Goal: Task Accomplishment & Management: Use online tool/utility

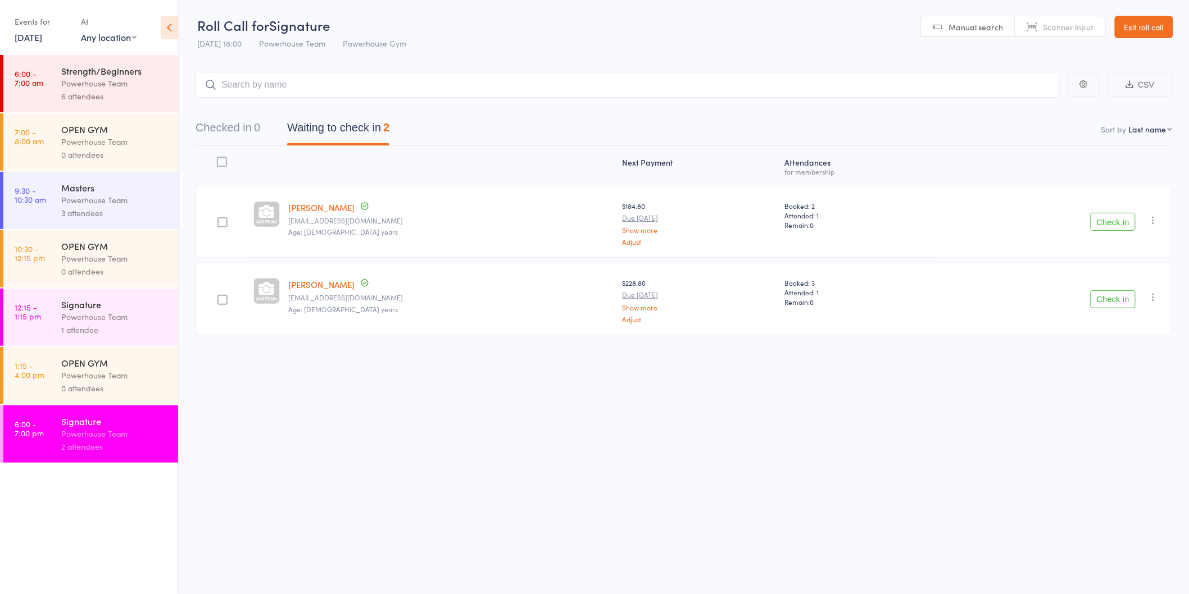
click at [1108, 221] on button "Check in" at bounding box center [1113, 222] width 45 height 18
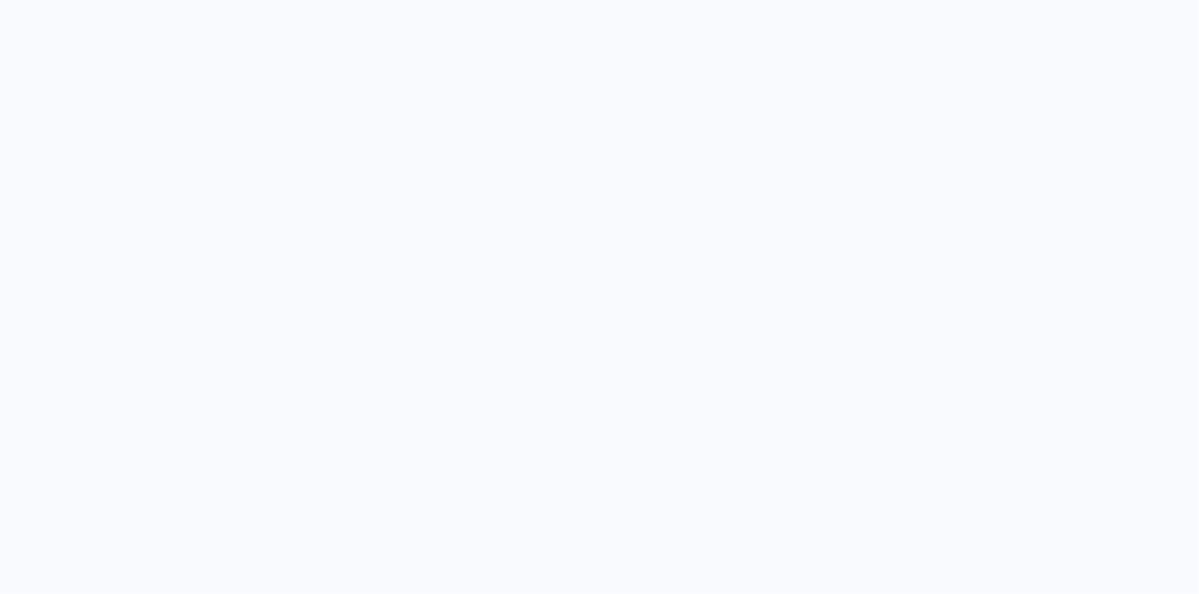
click at [1110, 223] on body at bounding box center [599, 297] width 1199 height 594
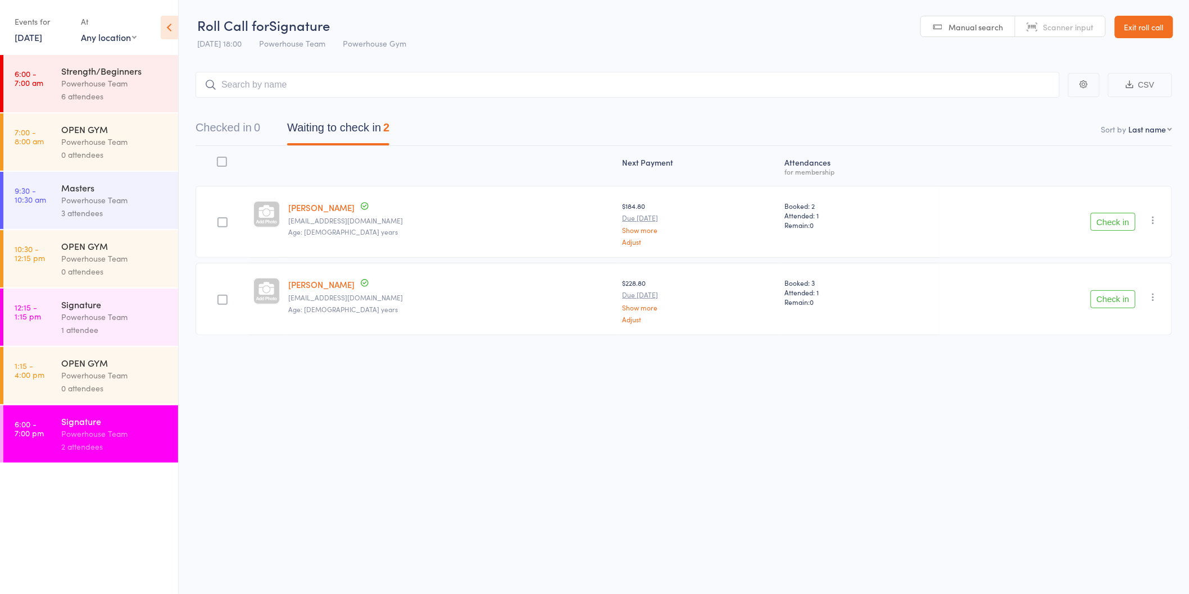
click at [1115, 221] on button "Check in" at bounding box center [1113, 222] width 45 height 18
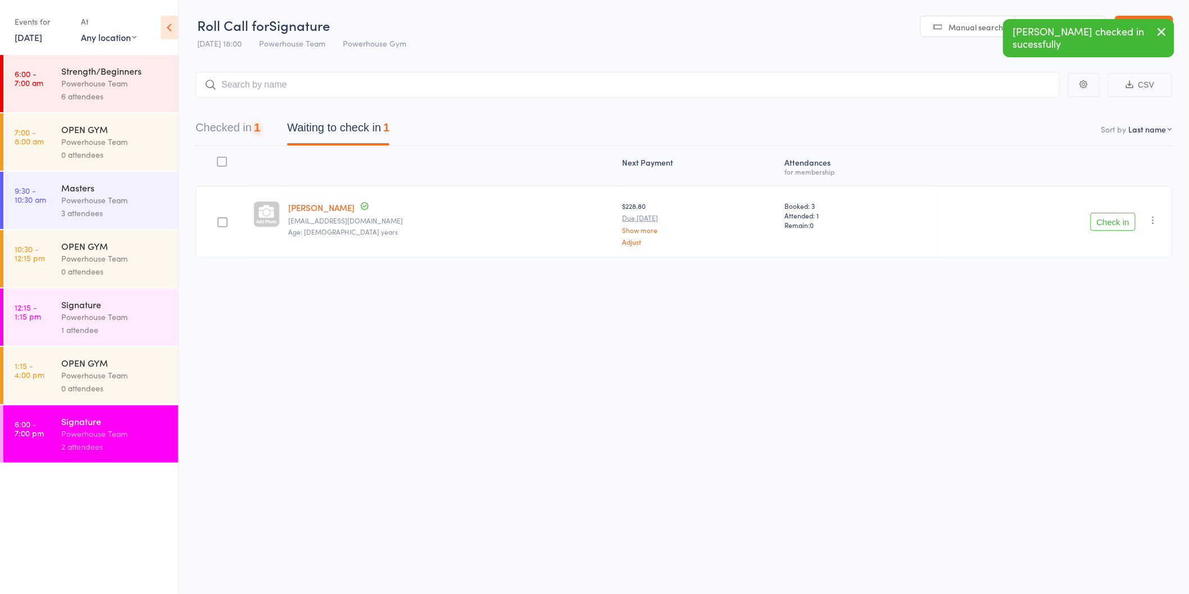
click at [1114, 227] on button "Check in" at bounding box center [1113, 222] width 45 height 18
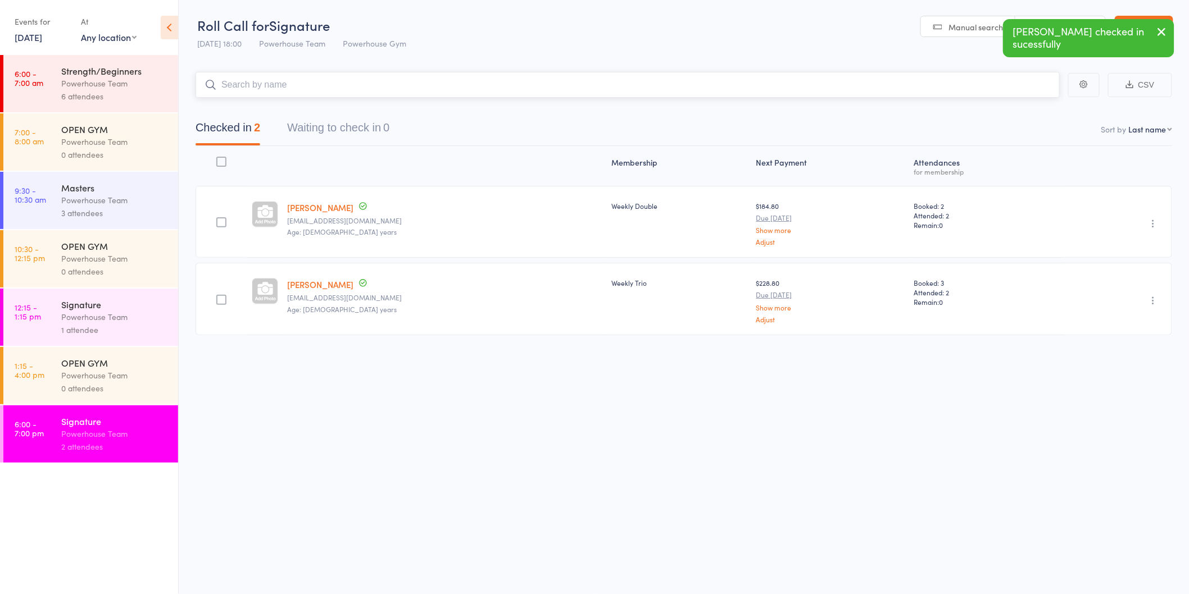
click at [402, 90] on input "search" at bounding box center [628, 85] width 864 height 26
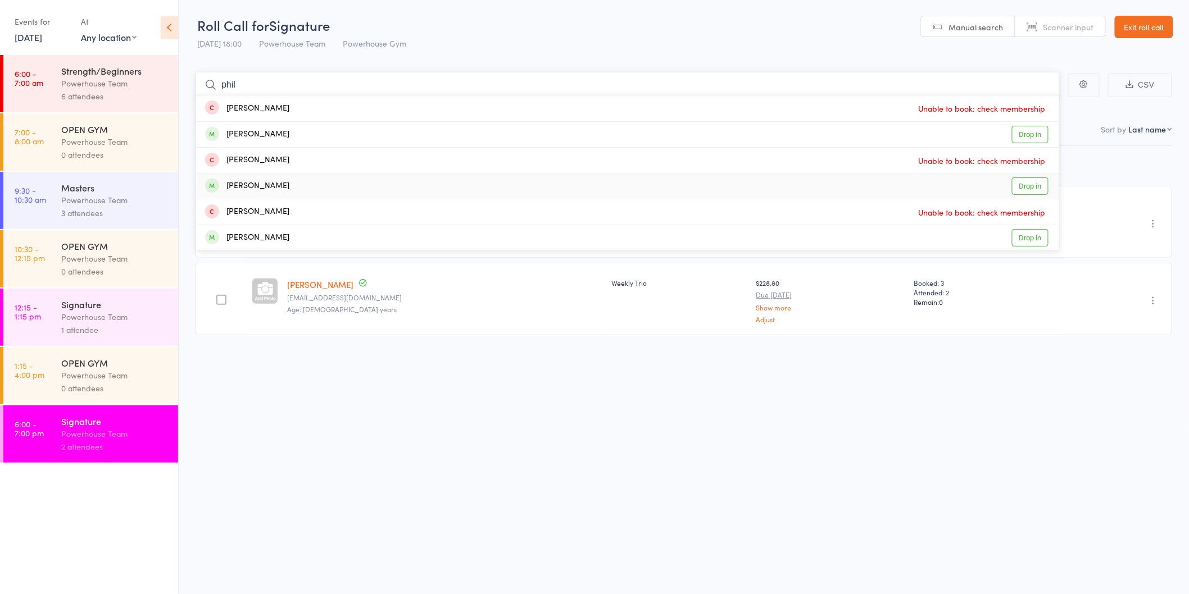
type input "phil"
click at [1026, 187] on link "Drop in" at bounding box center [1030, 186] width 37 height 17
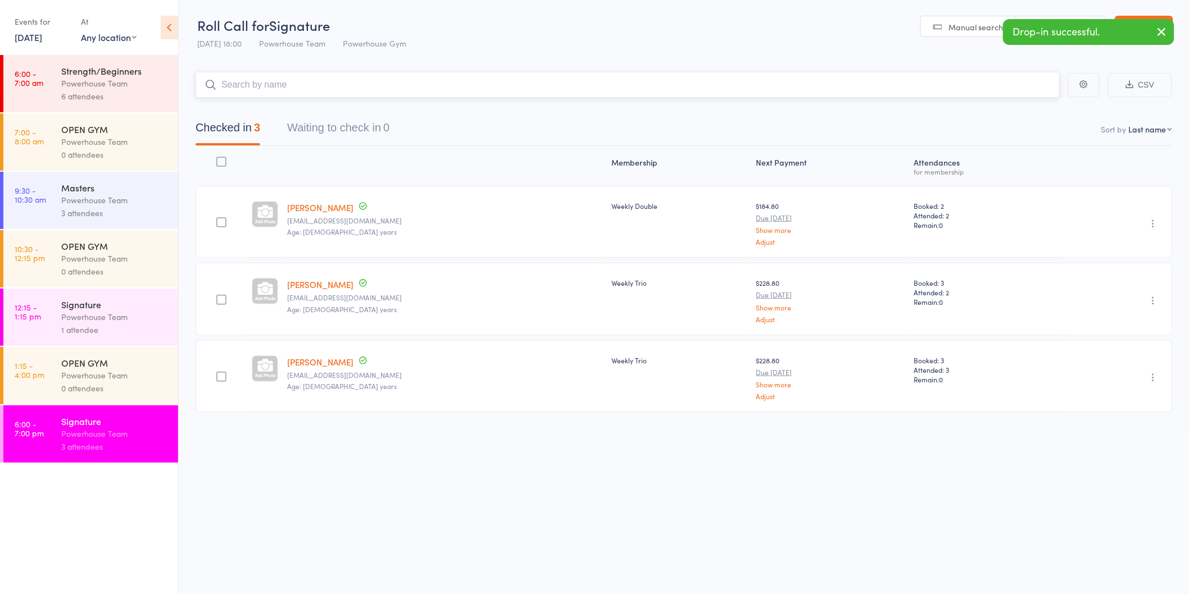
click at [376, 84] on input "search" at bounding box center [628, 85] width 864 height 26
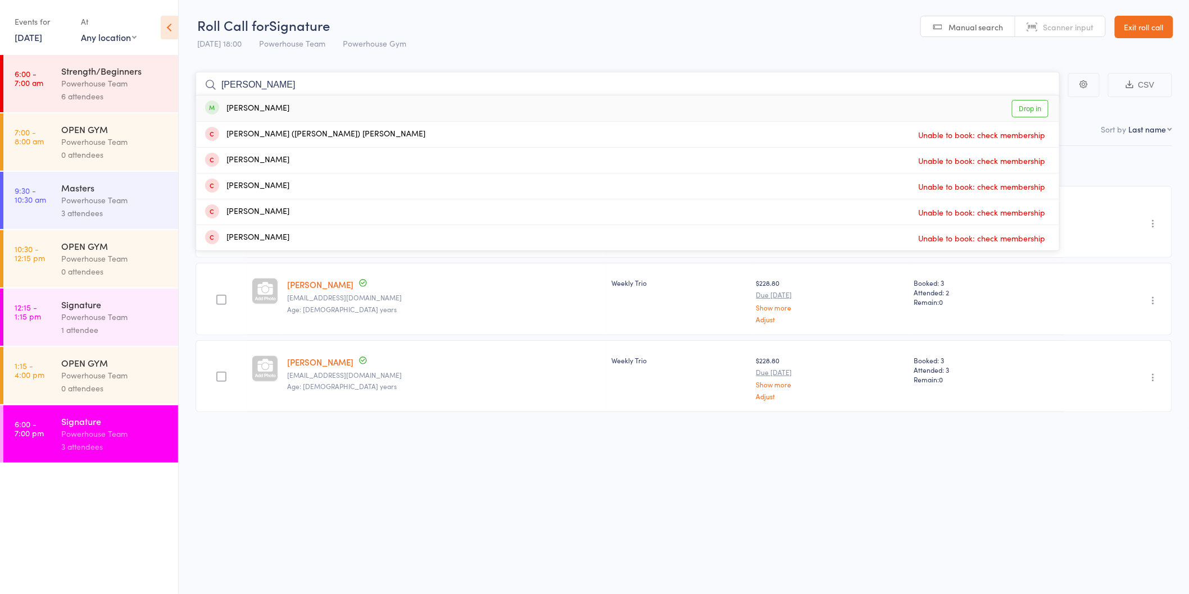
type input "[PERSON_NAME]"
click at [1033, 109] on link "Drop in" at bounding box center [1030, 108] width 37 height 17
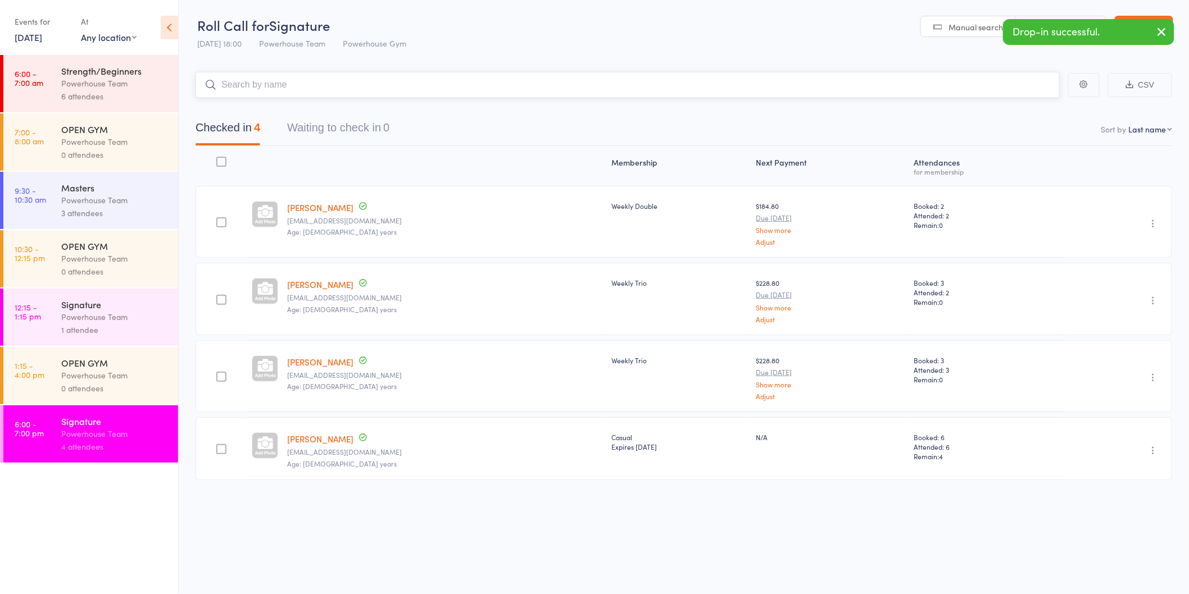
click at [333, 83] on input "search" at bounding box center [628, 85] width 864 height 26
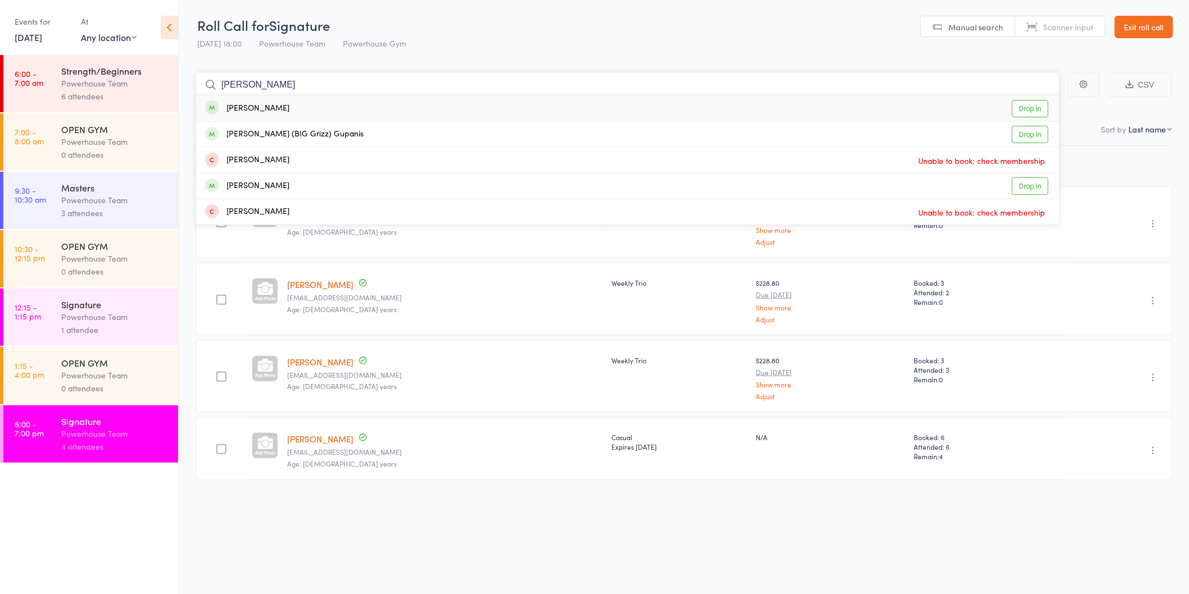
type input "[PERSON_NAME]"
click at [1019, 108] on link "Drop in" at bounding box center [1030, 108] width 37 height 17
